Goal: Contribute content

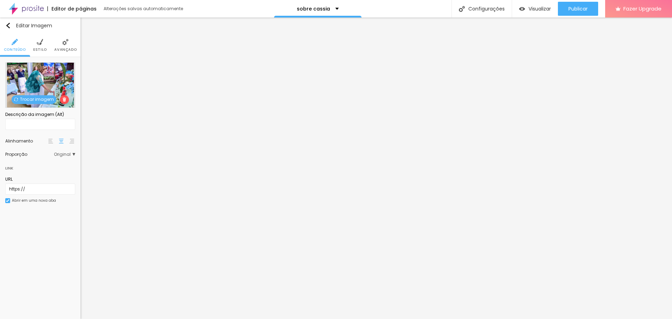
click at [38, 96] on span "Trocar imagem" at bounding box center [34, 99] width 45 height 9
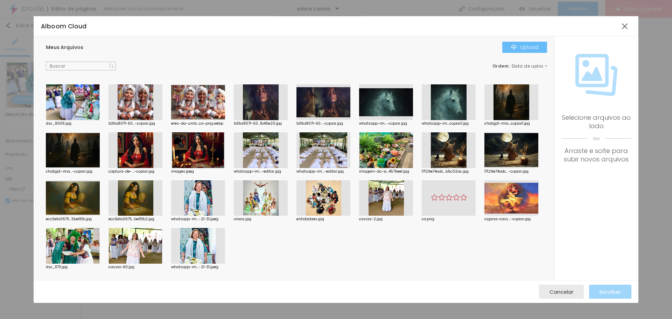
click at [530, 47] on div "Upload" at bounding box center [524, 47] width 27 height 6
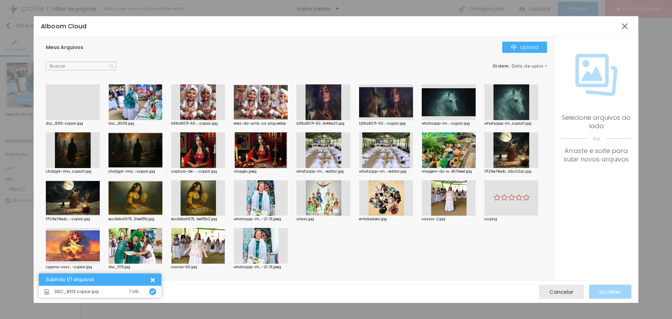
drag, startPoint x: 78, startPoint y: 103, endPoint x: 228, endPoint y: 143, distance: 155.3
click at [76, 120] on div at bounding box center [73, 120] width 54 height 0
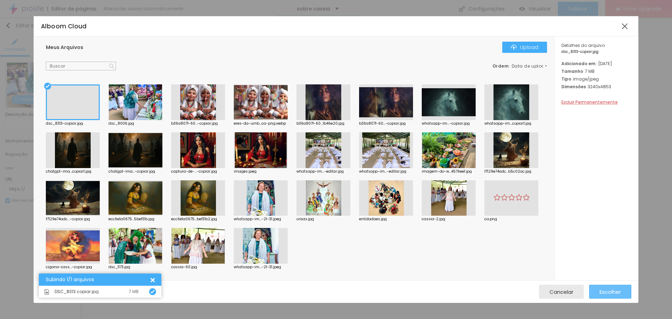
click at [614, 288] on div "Escolher" at bounding box center [609, 291] width 21 height 14
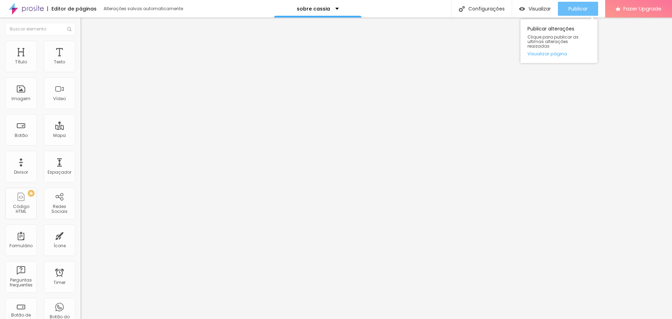
click at [582, 8] on span "Publicar" at bounding box center [577, 9] width 19 height 6
click at [578, 4] on div "Publicar" at bounding box center [577, 9] width 19 height 14
